Goal: Task Accomplishment & Management: Manage account settings

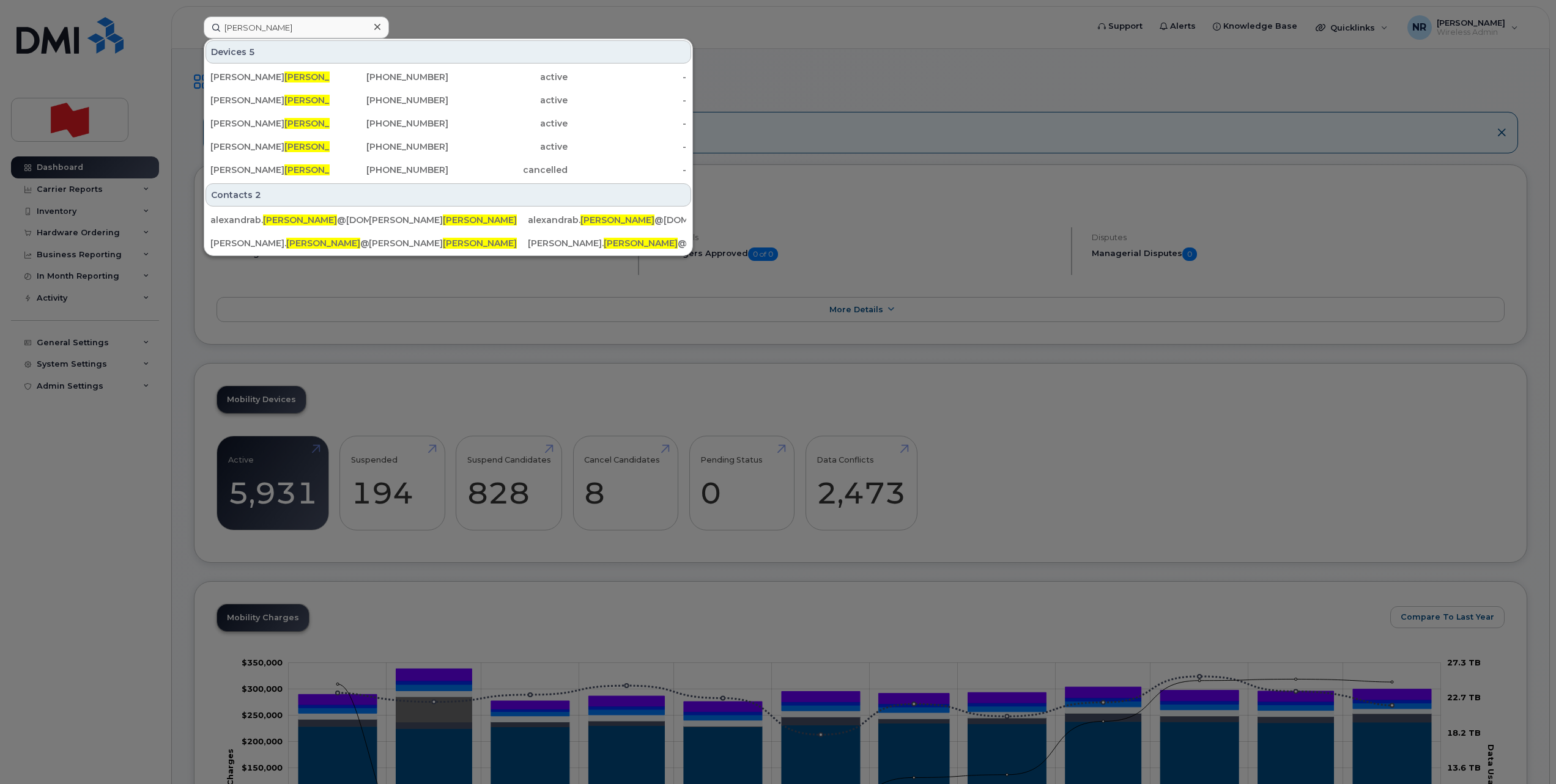
drag, startPoint x: 0, startPoint y: 0, endPoint x: 204, endPoint y: 28, distance: 205.9
click at [204, 28] on input "[PERSON_NAME]" at bounding box center [296, 27] width 185 height 22
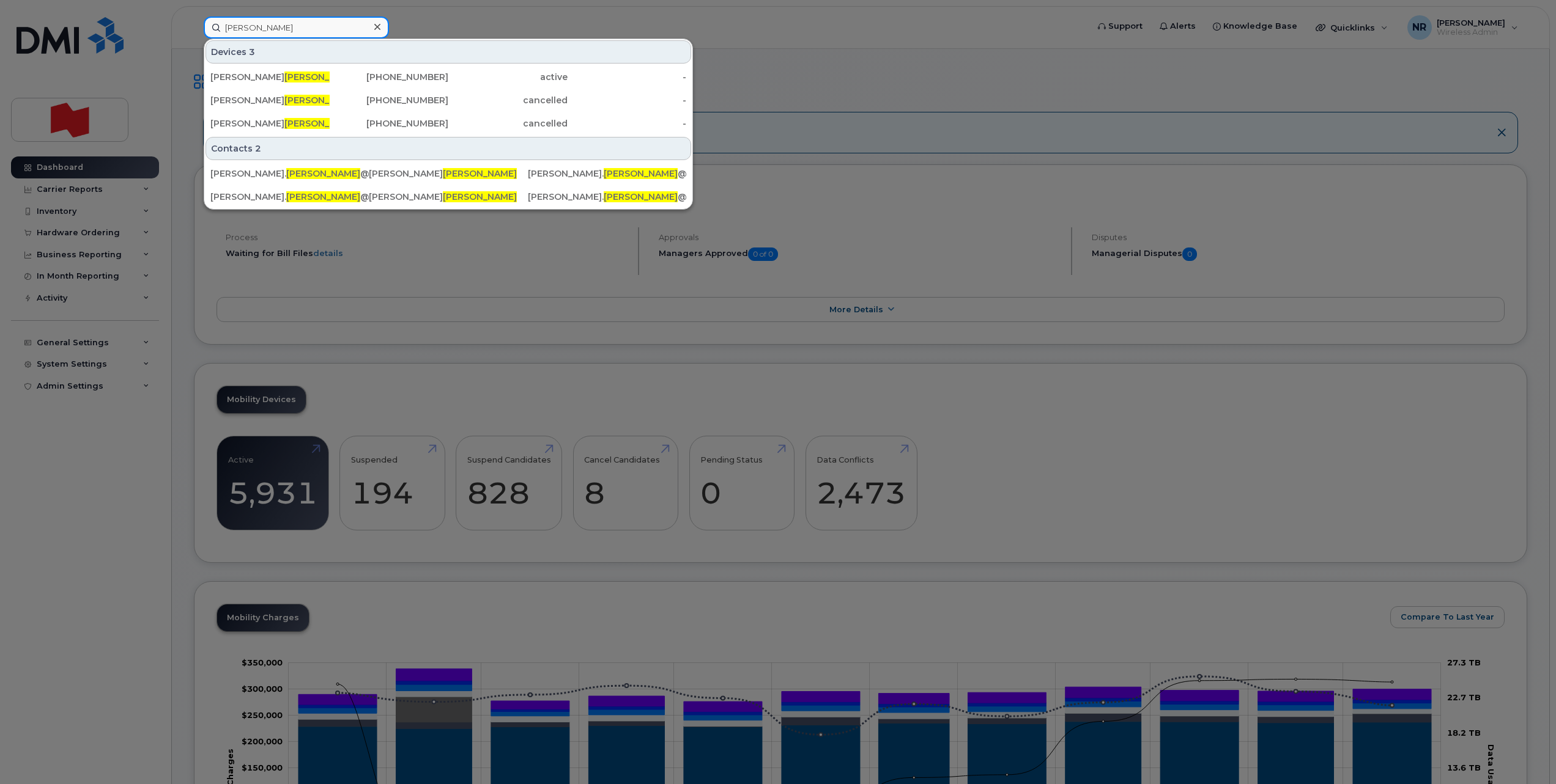
click at [275, 25] on input "[PERSON_NAME]" at bounding box center [296, 27] width 185 height 22
drag, startPoint x: 265, startPoint y: 33, endPoint x: 191, endPoint y: 36, distance: 74.1
click at [194, 36] on div "[PERSON_NAME] Devices 3 [PERSON_NAME] [PHONE_NUMBER] active - [PERSON_NAME] [PH…" at bounding box center [641, 27] width 895 height 22
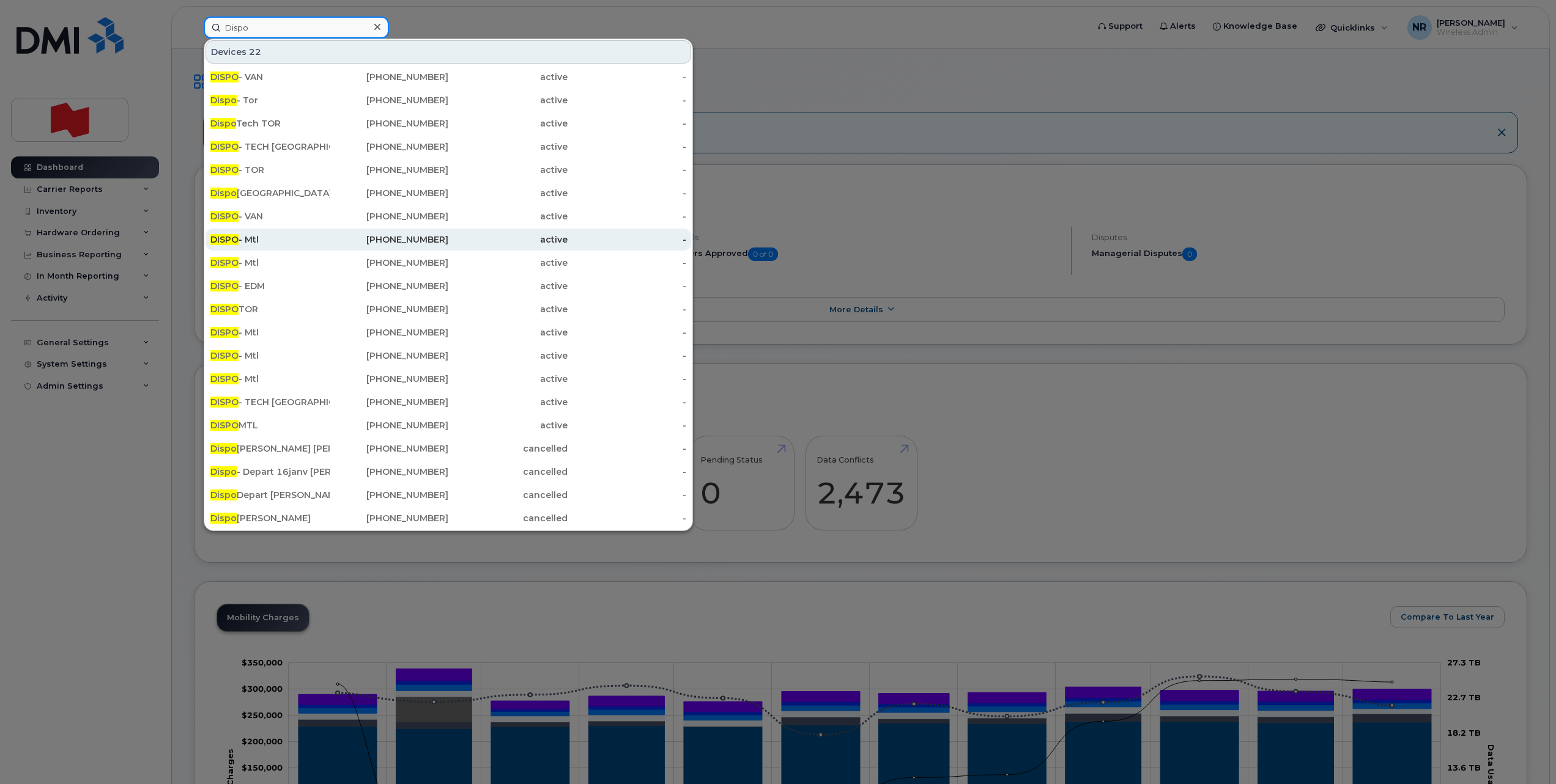
type input "Dispo"
click at [243, 236] on div "DISPO - Mtl" at bounding box center [269, 239] width 120 height 12
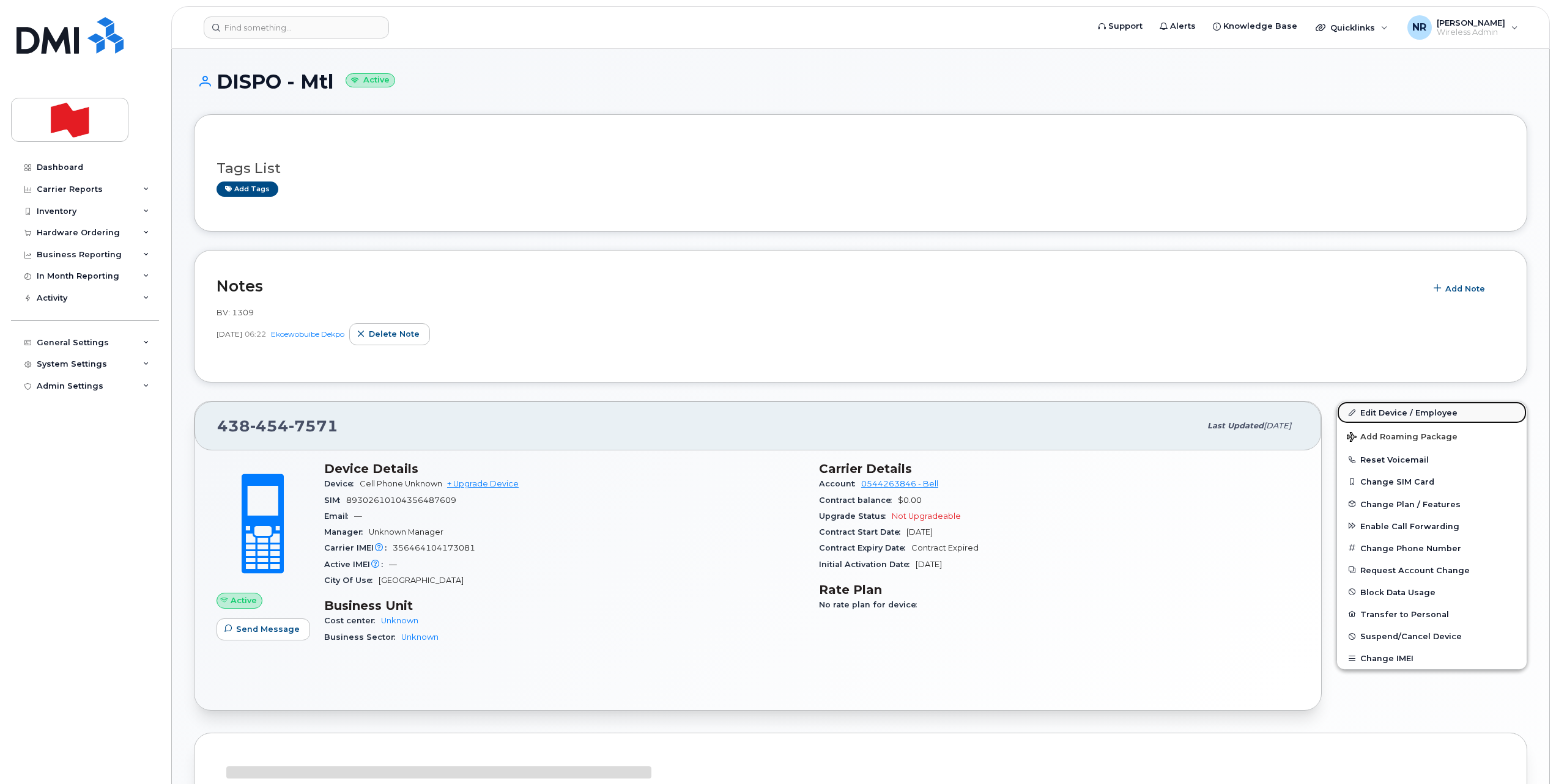
click at [1388, 413] on link "Edit Device / Employee" at bounding box center [1432, 412] width 190 height 22
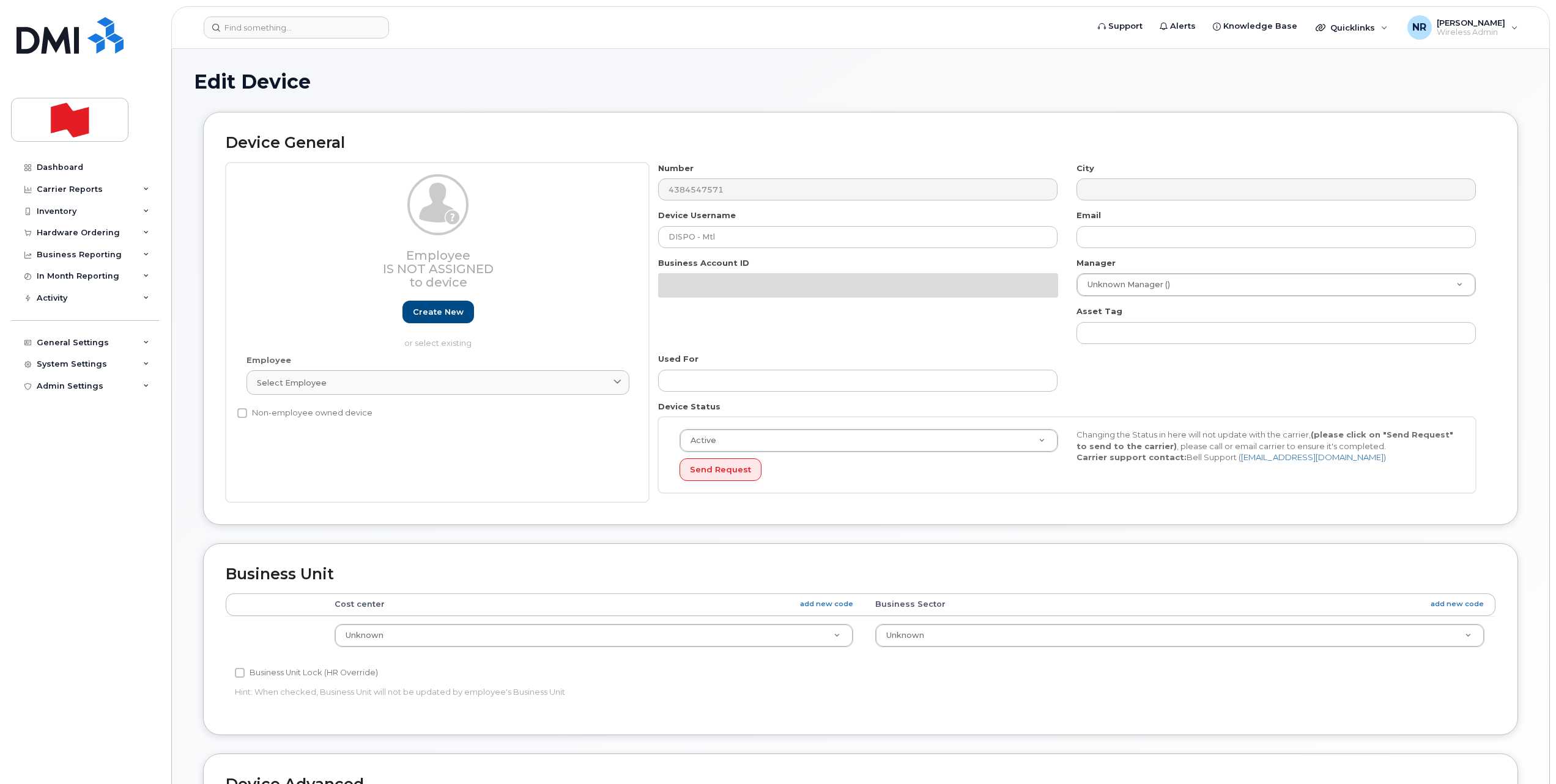
select select "22916206"
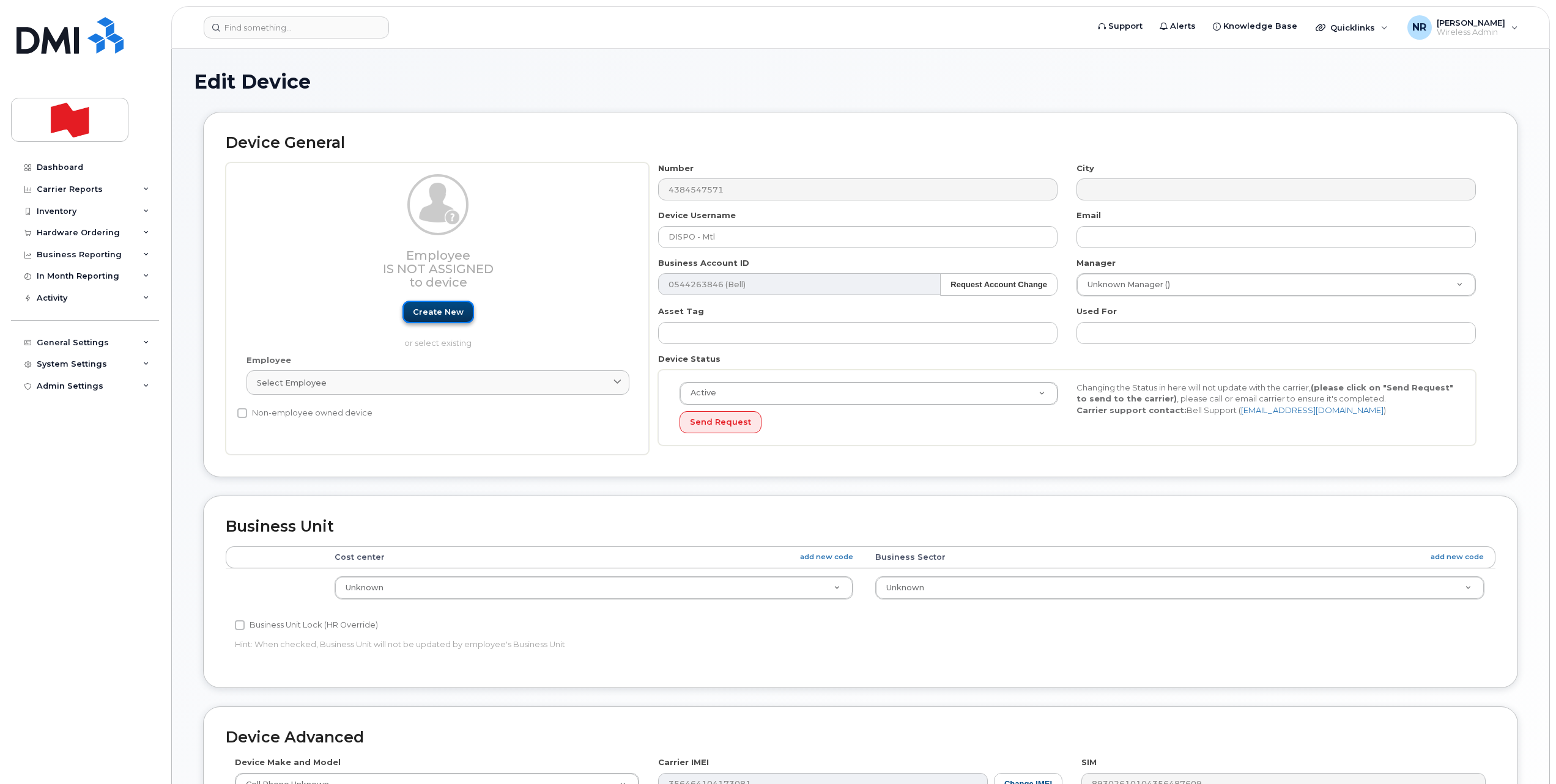
click at [451, 310] on link "Create new" at bounding box center [438, 312] width 71 height 23
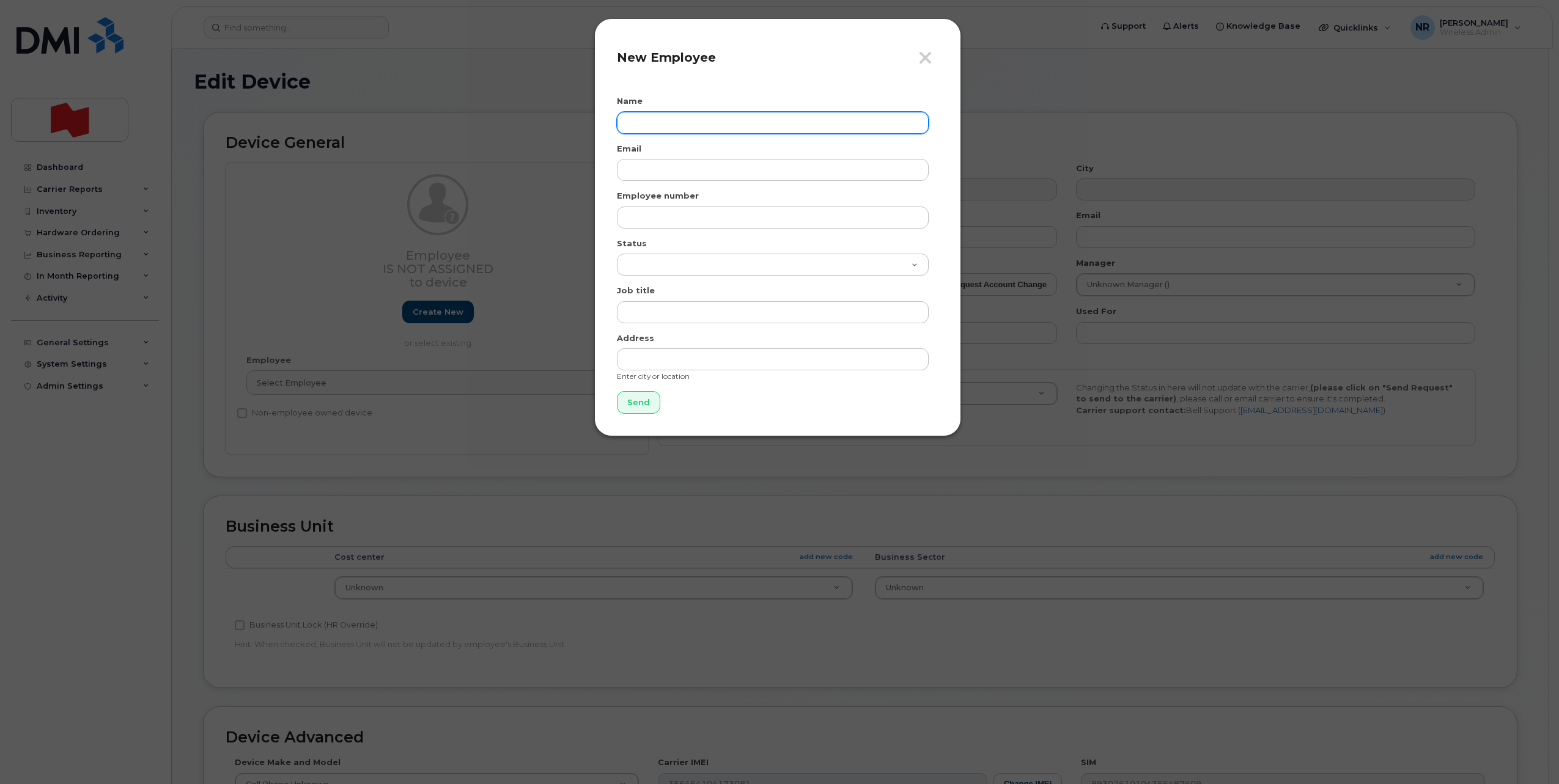
click at [689, 118] on input "text" at bounding box center [773, 122] width 312 height 22
click at [689, 118] on input "[PERSON_NAME]" at bounding box center [773, 122] width 312 height 22
type input "[PERSON_NAME]"
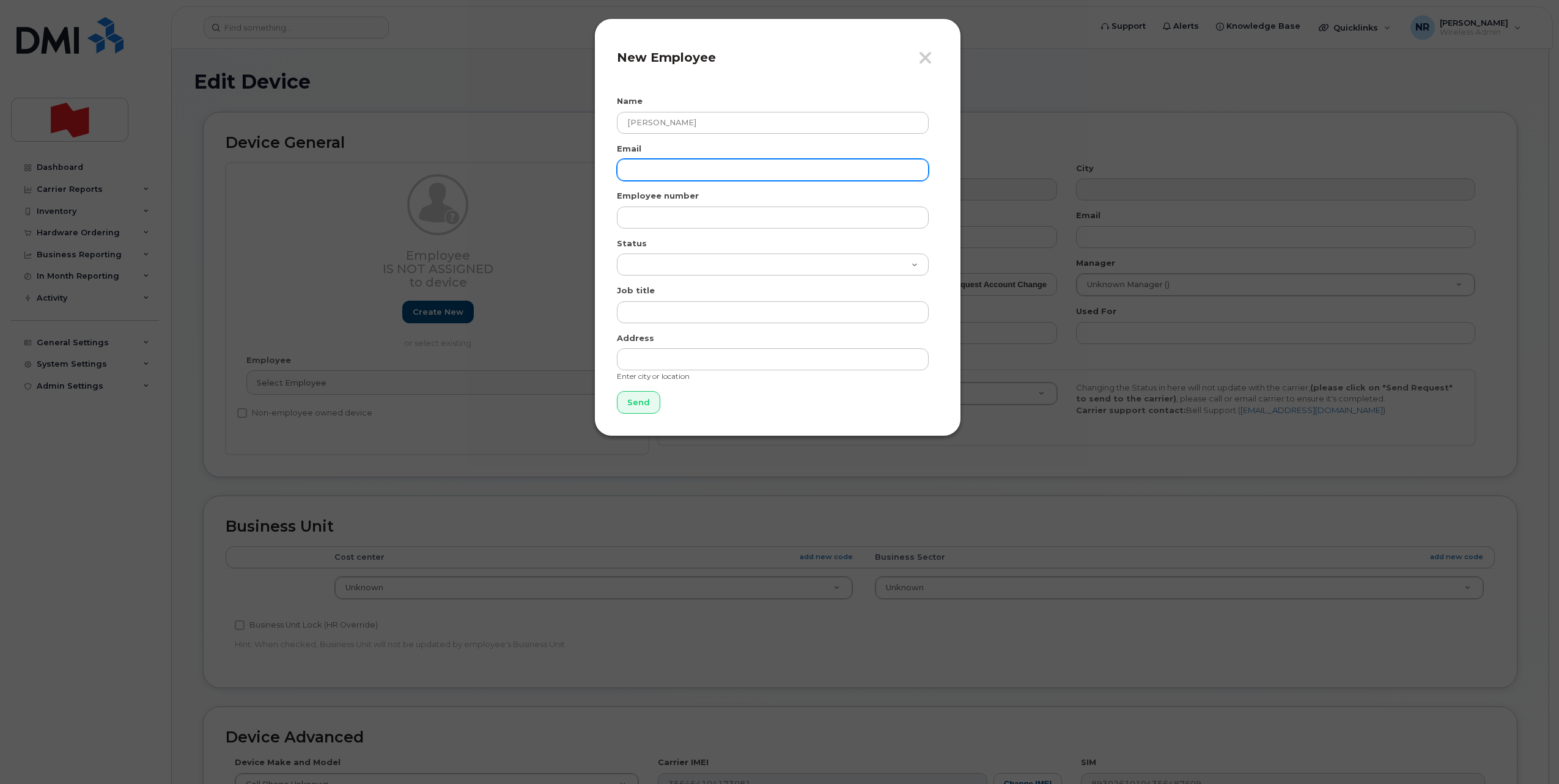
click at [665, 162] on input "email" at bounding box center [773, 170] width 312 height 22
drag, startPoint x: 739, startPoint y: 170, endPoint x: 571, endPoint y: 172, distance: 168.0
click at [571, 172] on div "Close New Employee Name Philippe Rincon Email philippe.rincon@bnc.ca Employee n…" at bounding box center [779, 392] width 1559 height 784
type input "[PERSON_NAME][EMAIL_ADDRESS][DOMAIN_NAME]"
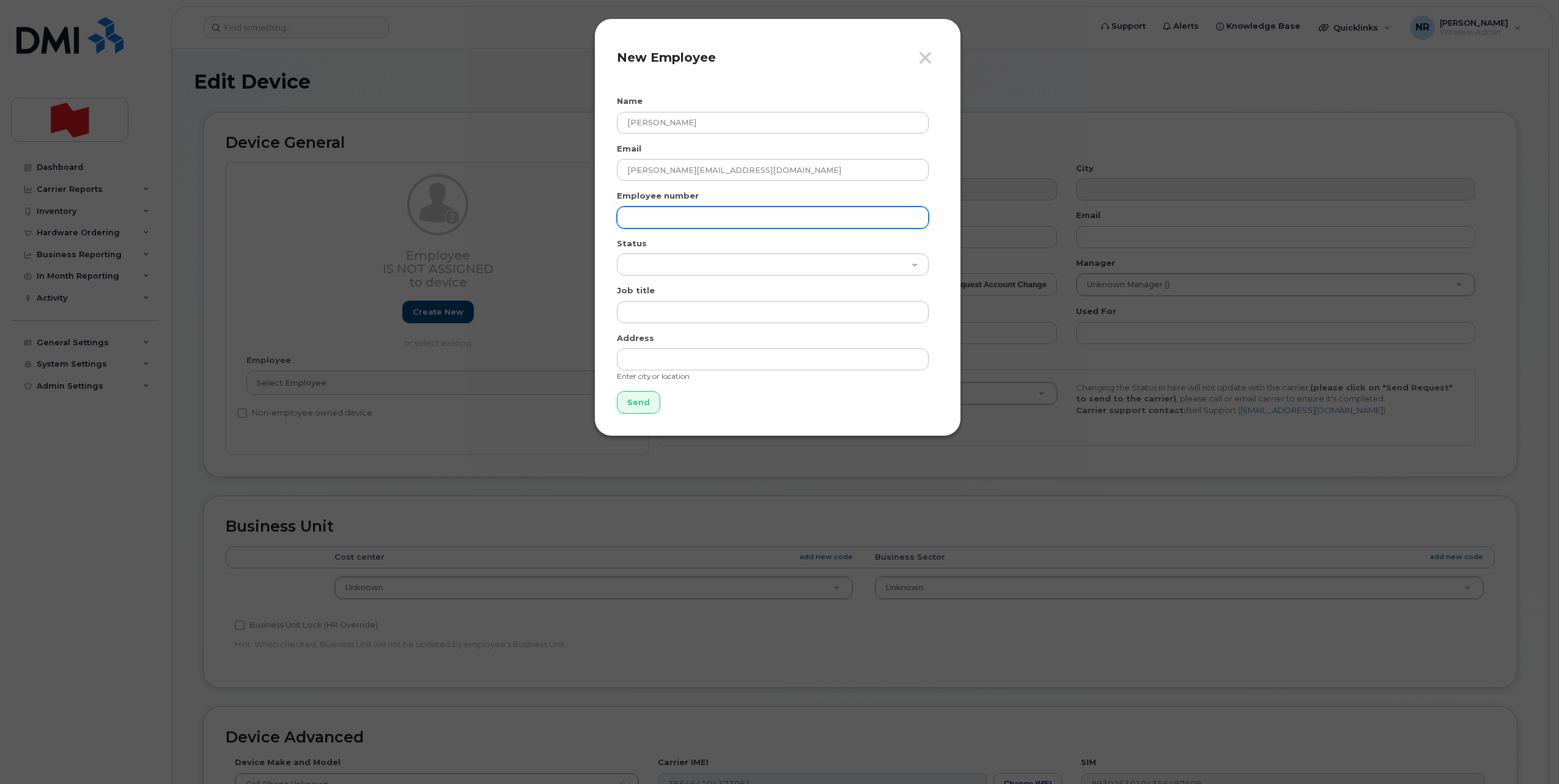
click at [716, 218] on input "text" at bounding box center [773, 217] width 312 height 22
paste input "[PERSON_NAME][EMAIL_ADDRESS][DOMAIN_NAME]"
type input "[PERSON_NAME][EMAIL_ADDRESS][DOMAIN_NAME]"
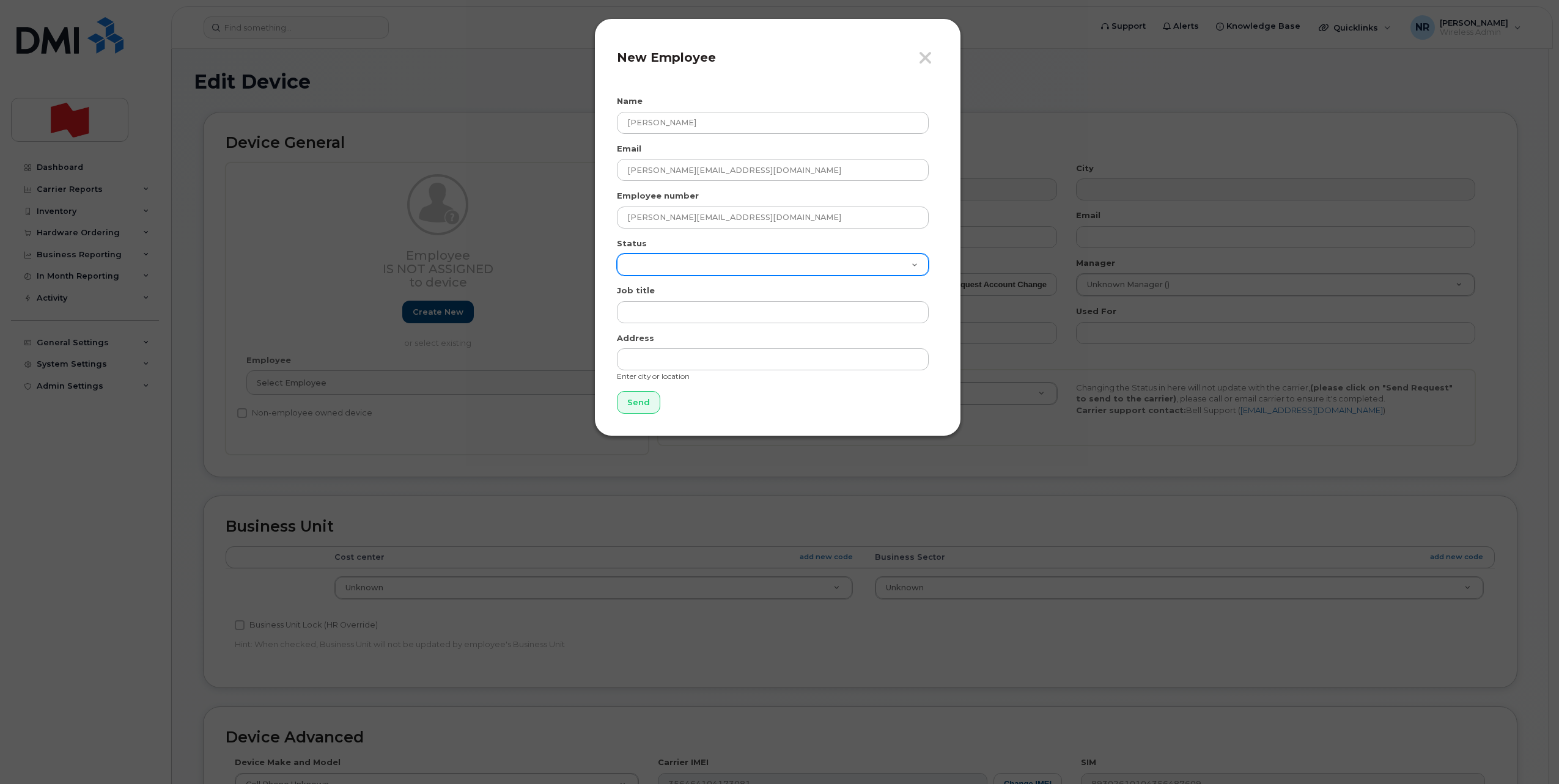
click at [690, 260] on select "Active On-Leave Long Term Short Term Maternity Leave Temp Layoff Inactive" at bounding box center [773, 264] width 312 height 22
select select "active"
click at [617, 254] on select "Active On-Leave Long Term Short Term Maternity Leave Temp Layoff Inactive" at bounding box center [773, 264] width 312 height 22
click at [654, 398] on input "Send" at bounding box center [638, 402] width 43 height 23
type input "Send"
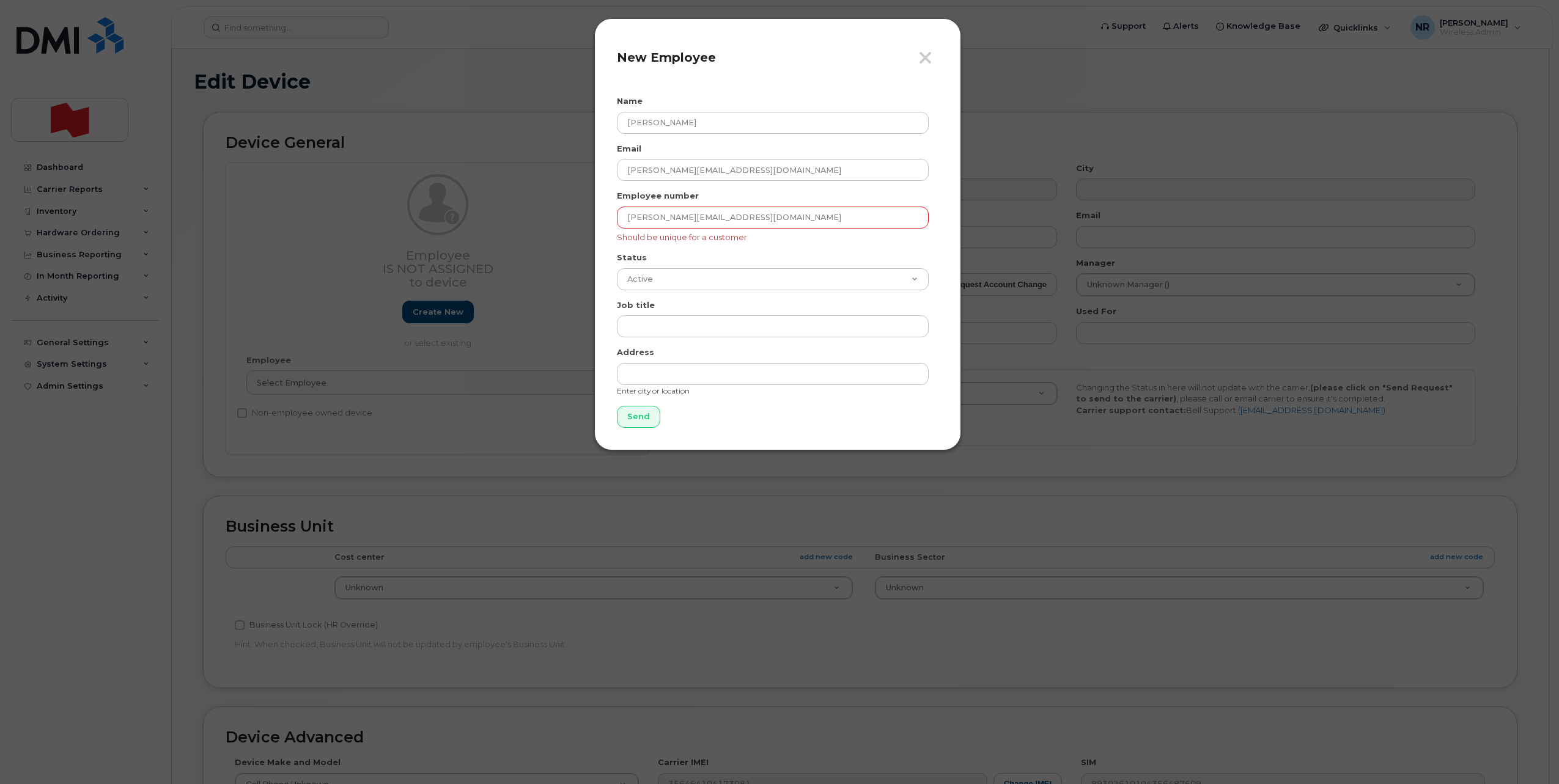
click at [912, 63] on h4 "New Employee" at bounding box center [778, 57] width 322 height 15
click at [924, 57] on icon "button" at bounding box center [926, 58] width 14 height 18
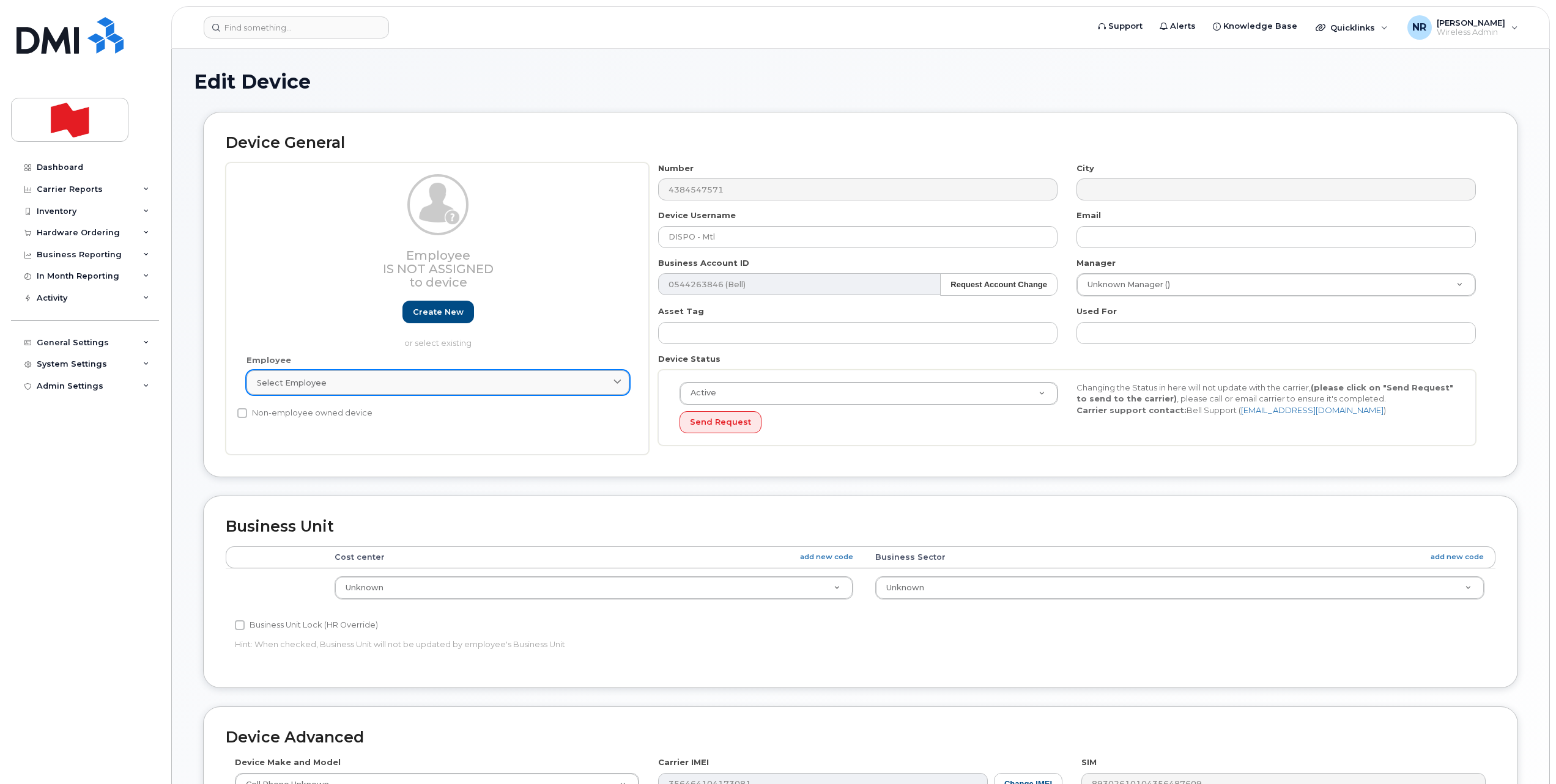
click at [368, 378] on div "Select employee" at bounding box center [438, 383] width 362 height 11
paste input "[PERSON_NAME][EMAIL_ADDRESS][DOMAIN_NAME]"
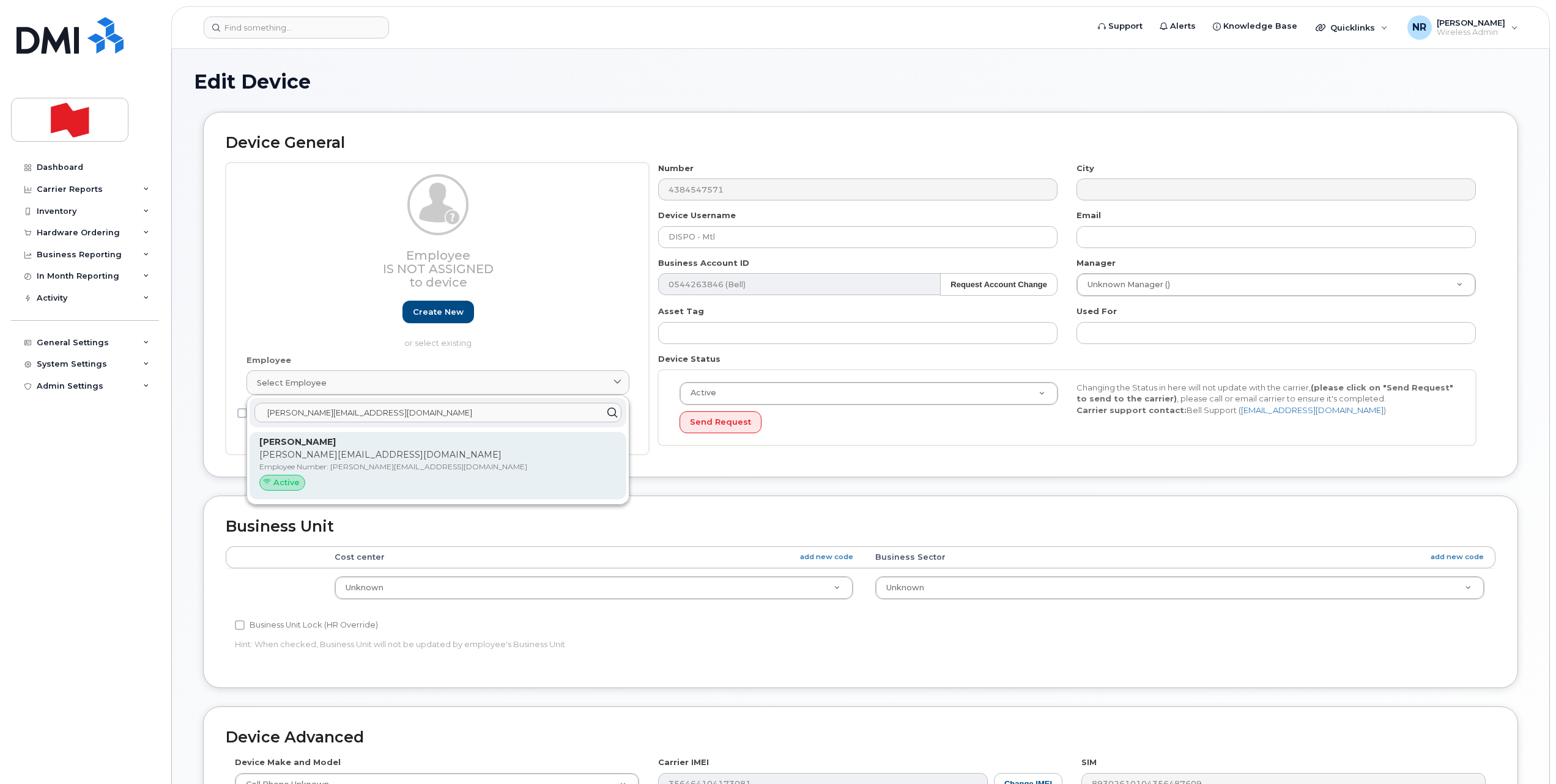
type input "[PERSON_NAME][EMAIL_ADDRESS][DOMAIN_NAME]"
click at [301, 449] on div "Philippe Rincon philippe.rincon@bnc.ca Employee Number: philippe.rincon@bnc.ca …" at bounding box center [438, 466] width 357 height 60
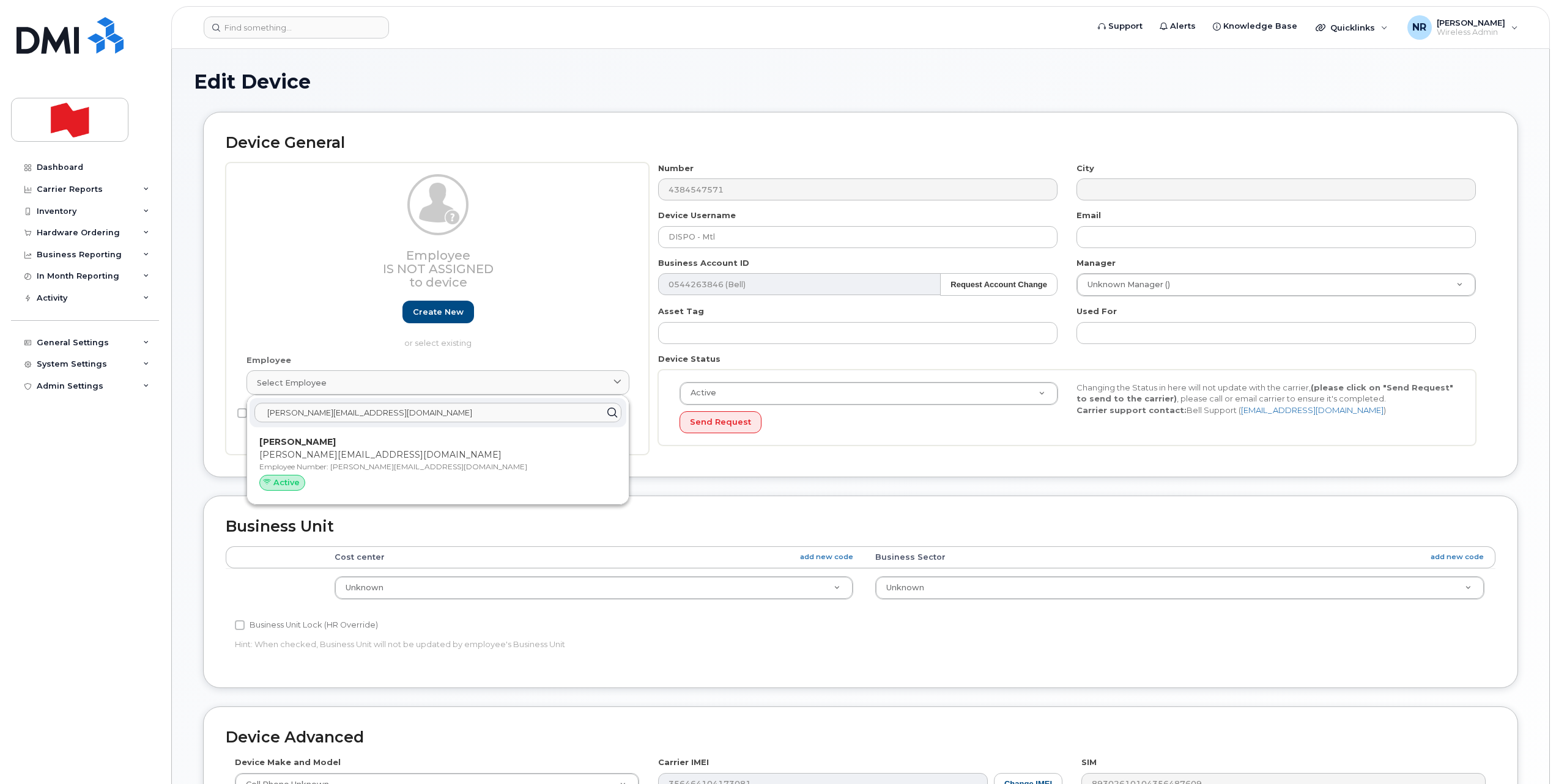
type input "[PERSON_NAME][EMAIL_ADDRESS][DOMAIN_NAME]"
type input "[PERSON_NAME]"
type input "[PERSON_NAME][EMAIL_ADDRESS][DOMAIN_NAME]"
type input "22916697"
select select "22917077"
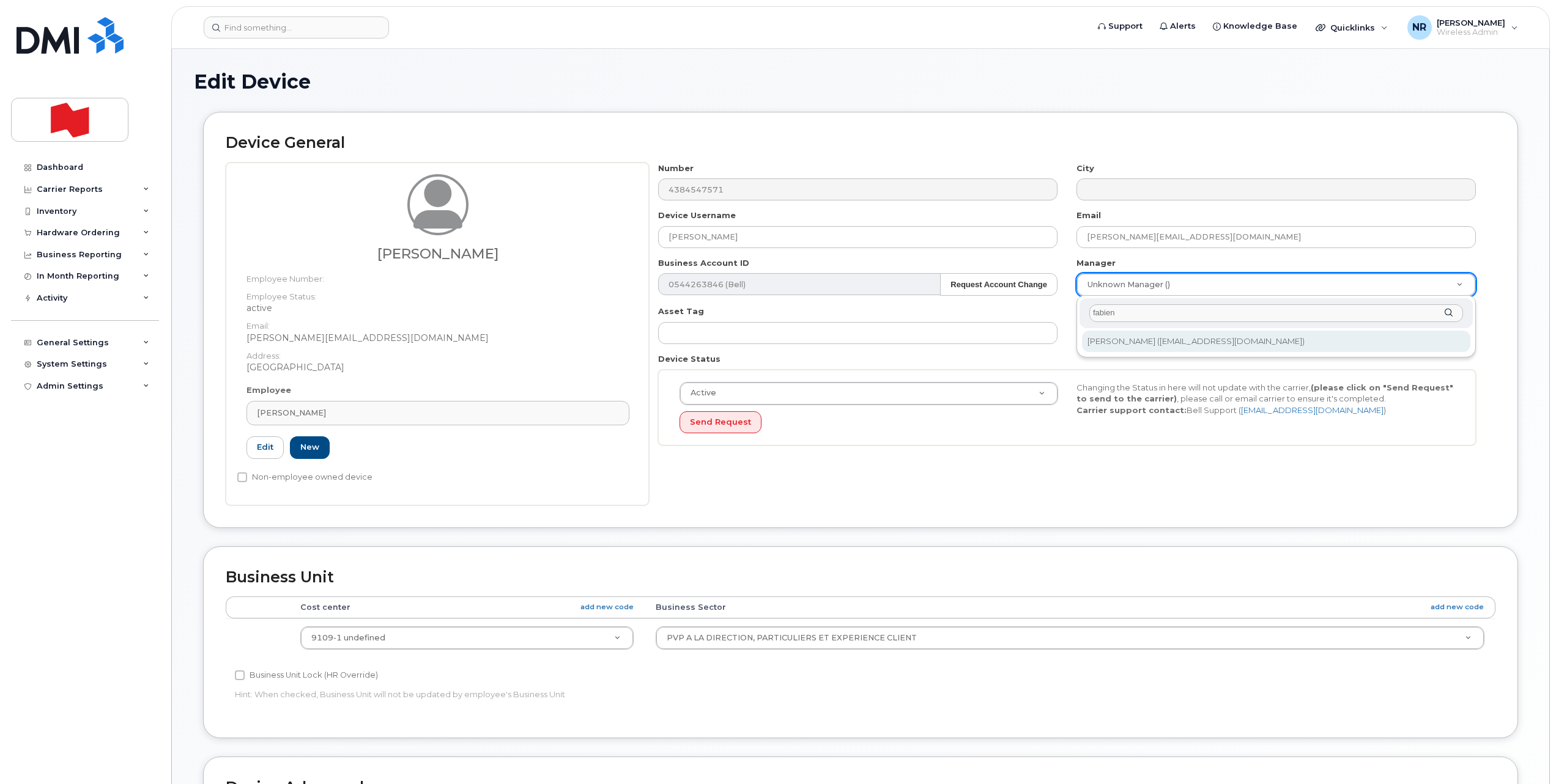
type input "fabien"
type input "1920547"
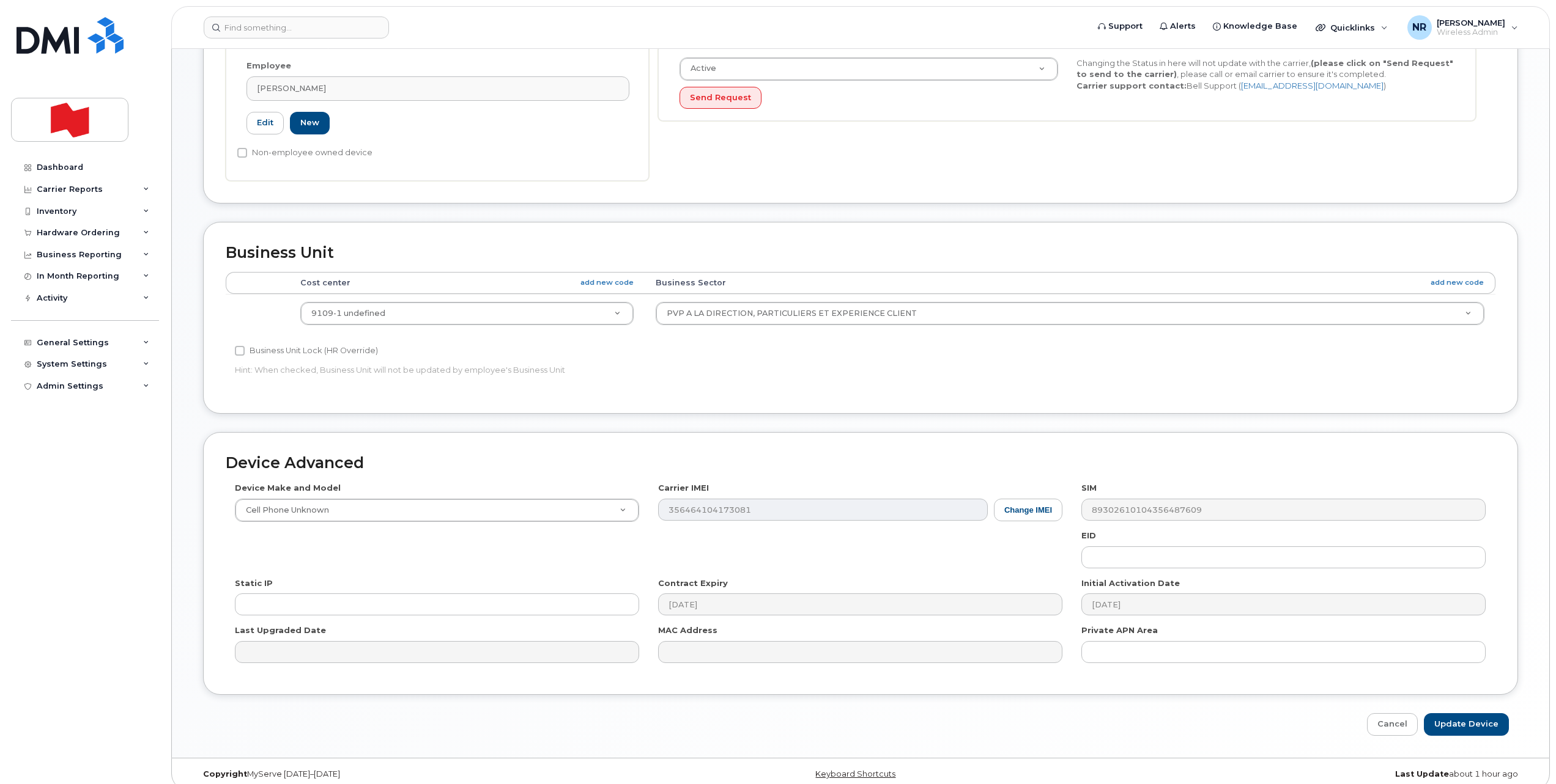
scroll to position [337, 0]
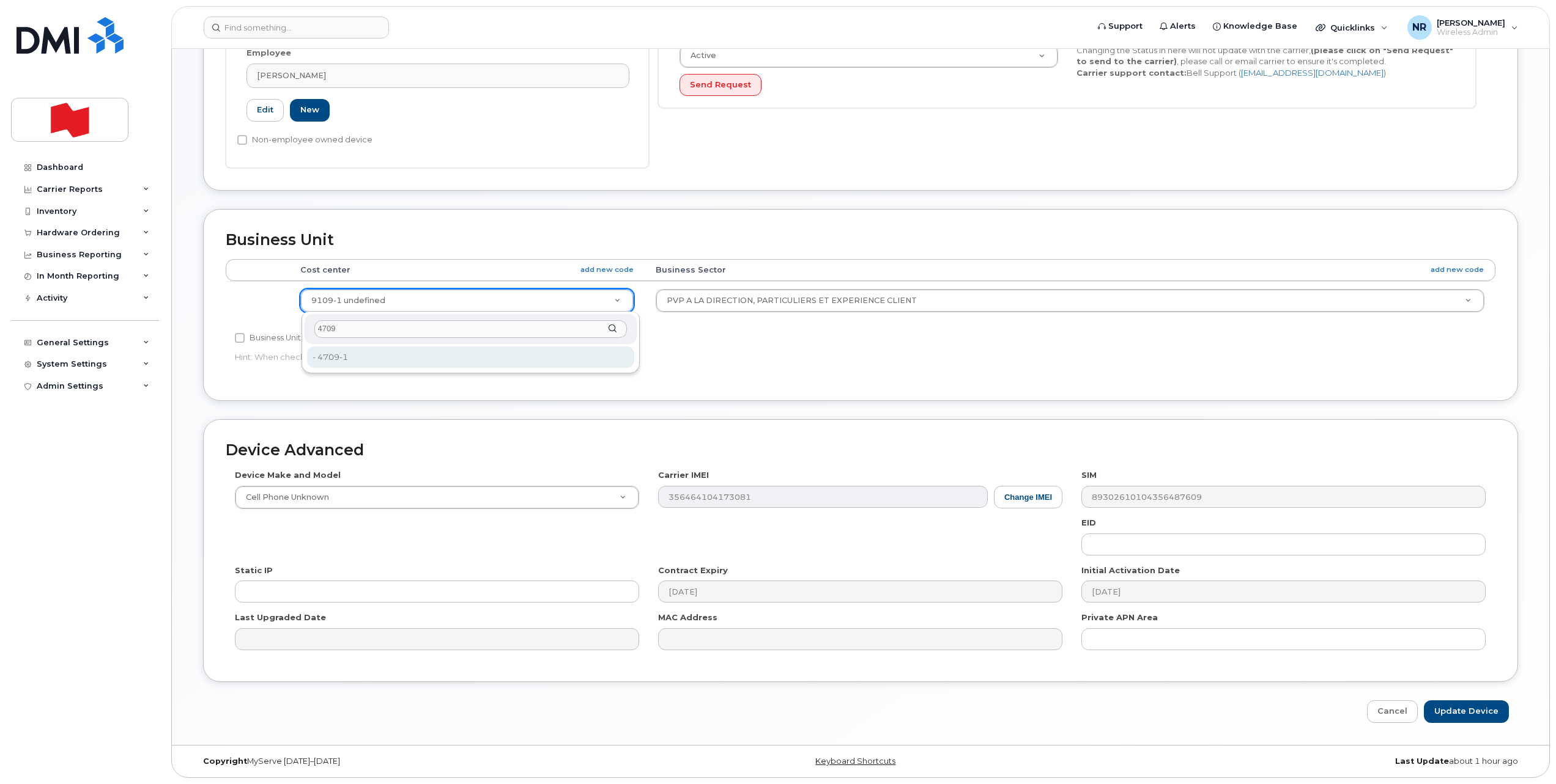
type input "4709"
type input "22916683"
click at [1461, 715] on input "Update Device" at bounding box center [1466, 712] width 85 height 23
type input "Saving..."
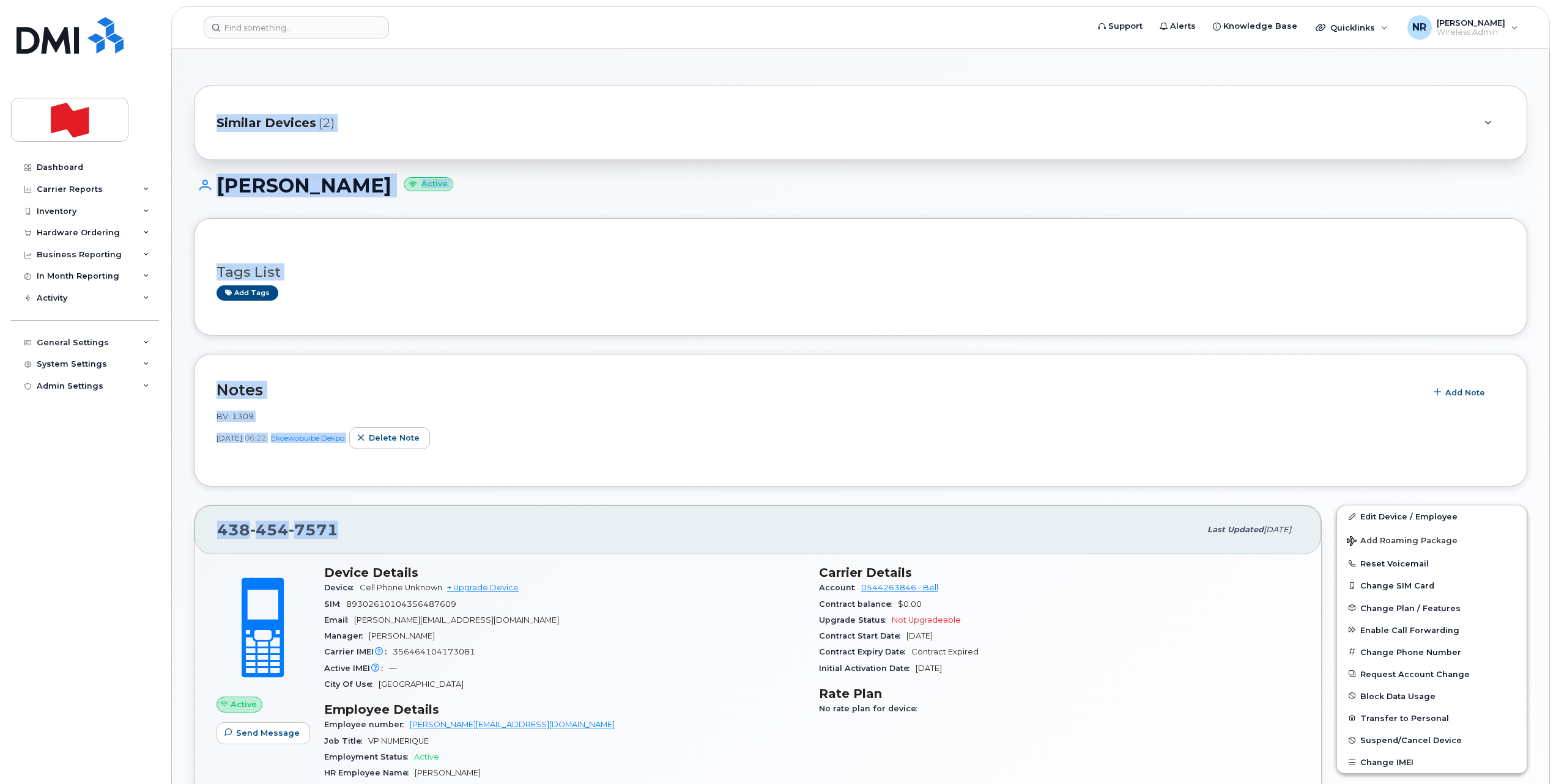
drag, startPoint x: 346, startPoint y: 521, endPoint x: 141, endPoint y: 517, distance: 205.0
click at [171, 517] on div "Support Alerts Knowledge Base Quicklinks Suspend / Cancel Device Change SIM Car…" at bounding box center [860, 742] width 1378 height 1388
click at [447, 536] on div "438 454 7571" at bounding box center [709, 530] width 983 height 25
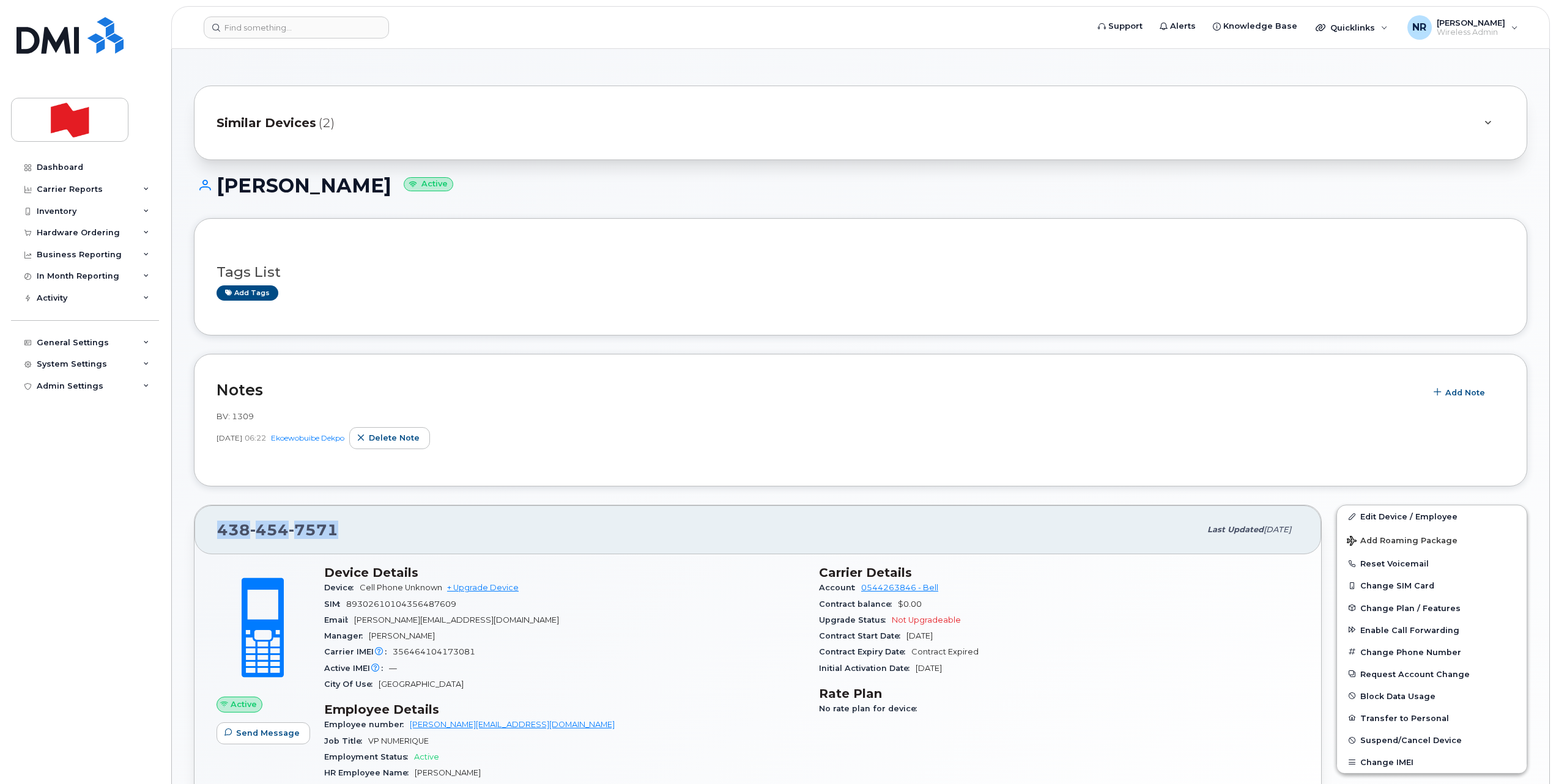
drag, startPoint x: 348, startPoint y: 536, endPoint x: 192, endPoint y: 537, distance: 156.0
click at [192, 537] on div "438 454 7571 Last updated Aug 21, 2025 Active Send Message Device Details Devic…" at bounding box center [757, 712] width 1142 height 429
copy span "438 454 7571"
